Goal: Information Seeking & Learning: Learn about a topic

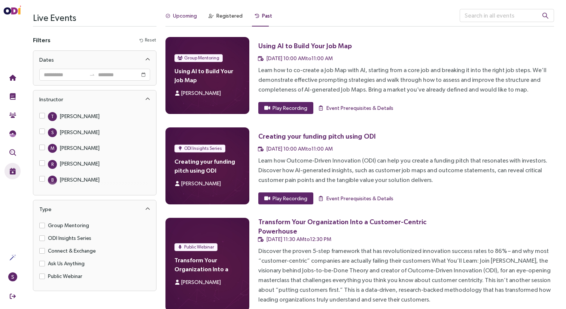
click at [186, 13] on div "Upcoming" at bounding box center [185, 16] width 24 height 8
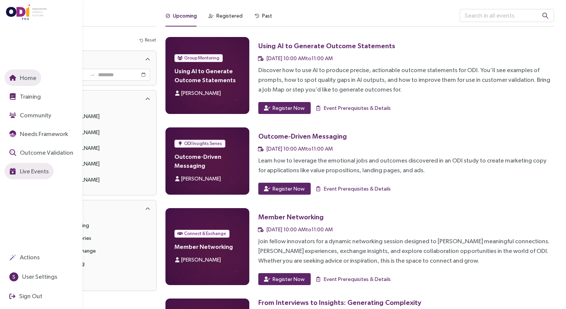
click at [13, 77] on icon "button" at bounding box center [12, 78] width 7 height 6
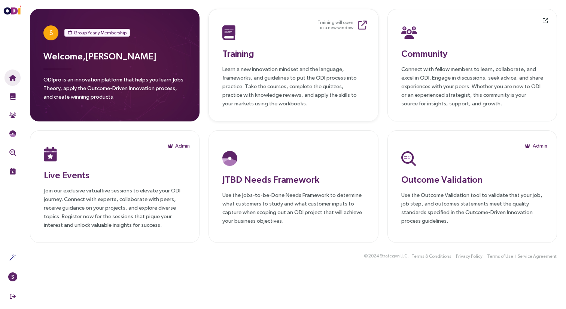
click at [238, 79] on p "Learn a new innovation mindset and the language, frameworks, and guidelines to …" at bounding box center [293, 86] width 142 height 43
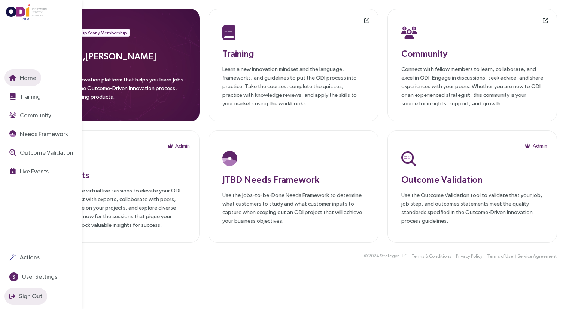
click at [40, 300] on span "Sign Out" at bounding box center [30, 296] width 25 height 9
